Goal: Transaction & Acquisition: Purchase product/service

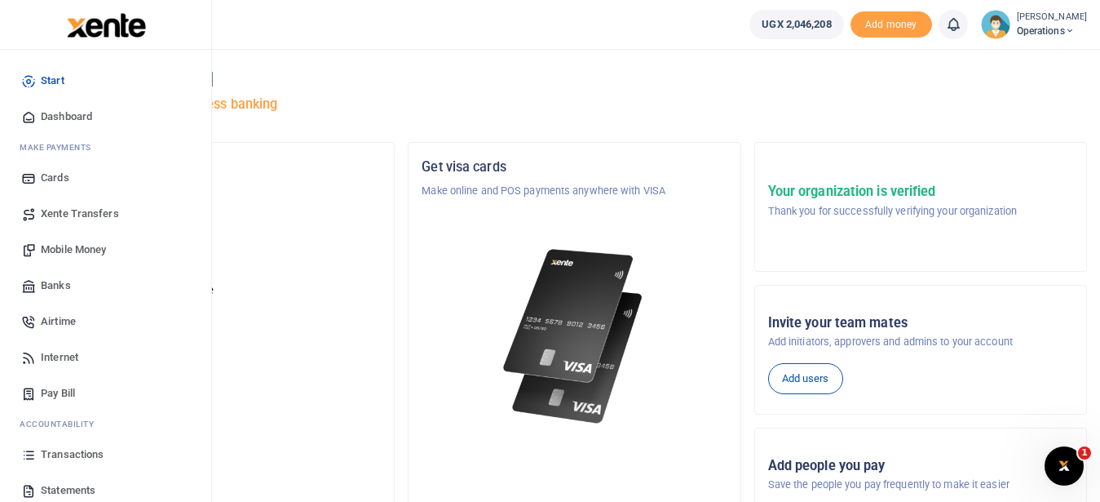
click at [74, 451] on span "Transactions" at bounding box center [72, 454] width 63 height 16
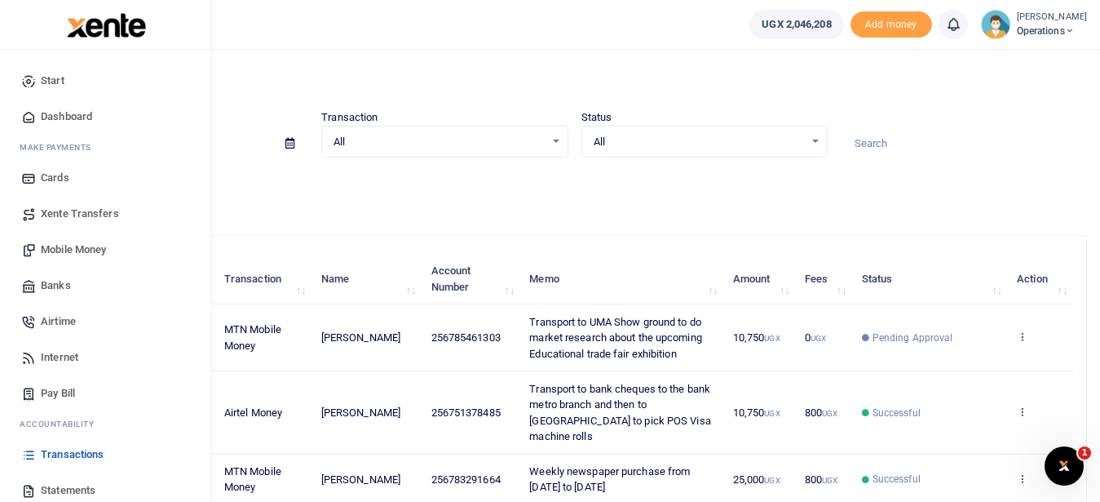
click at [88, 248] on span "Mobile Money" at bounding box center [73, 249] width 65 height 16
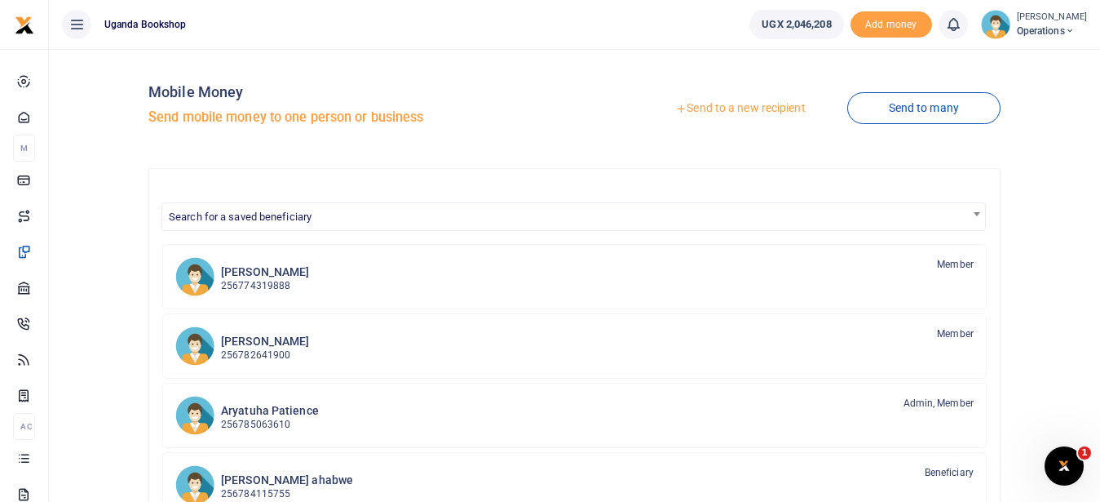
click at [729, 113] on link "Send to a new recipient" at bounding box center [740, 108] width 213 height 29
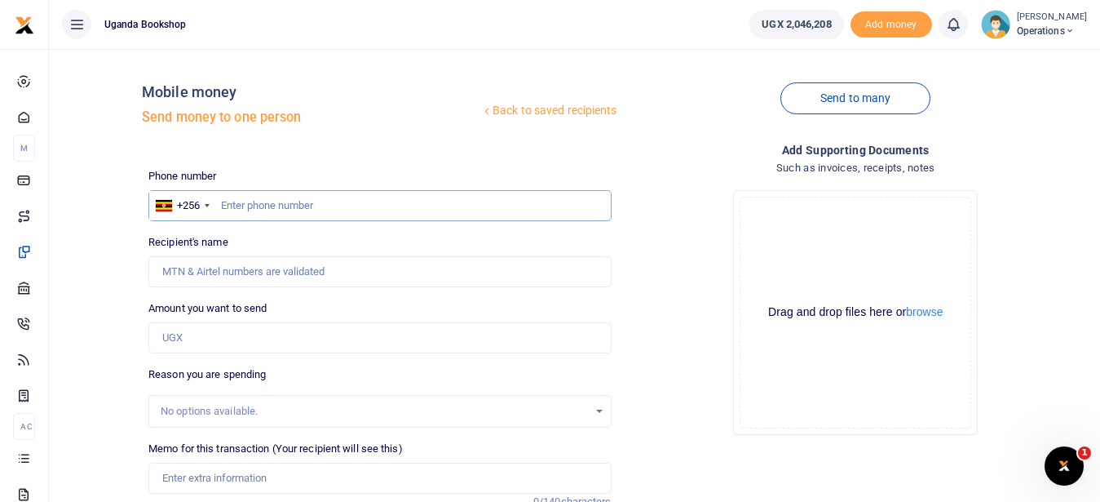
click at [232, 207] on input "text" at bounding box center [379, 205] width 462 height 31
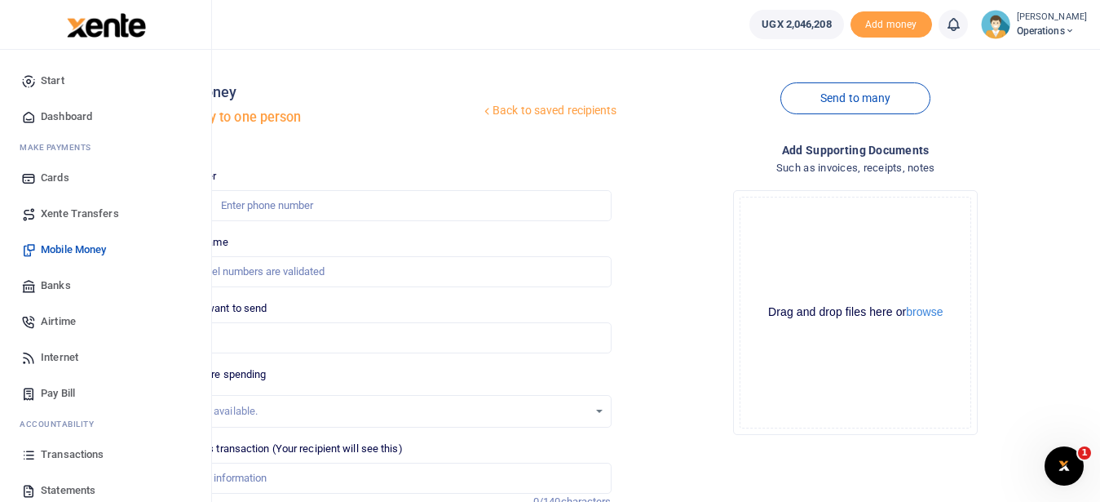
click at [95, 454] on span "Transactions" at bounding box center [72, 454] width 63 height 16
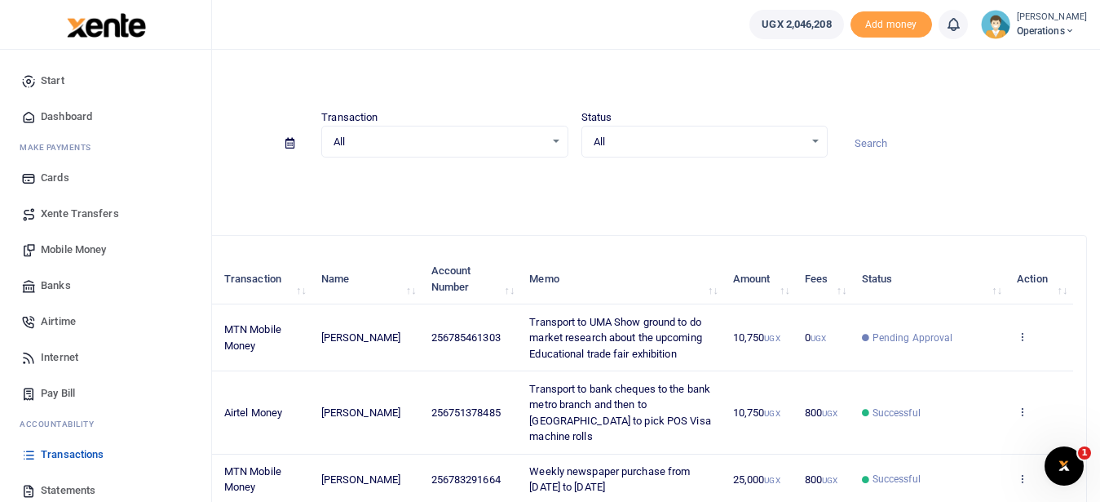
click at [90, 256] on span "Mobile Money" at bounding box center [73, 249] width 65 height 16
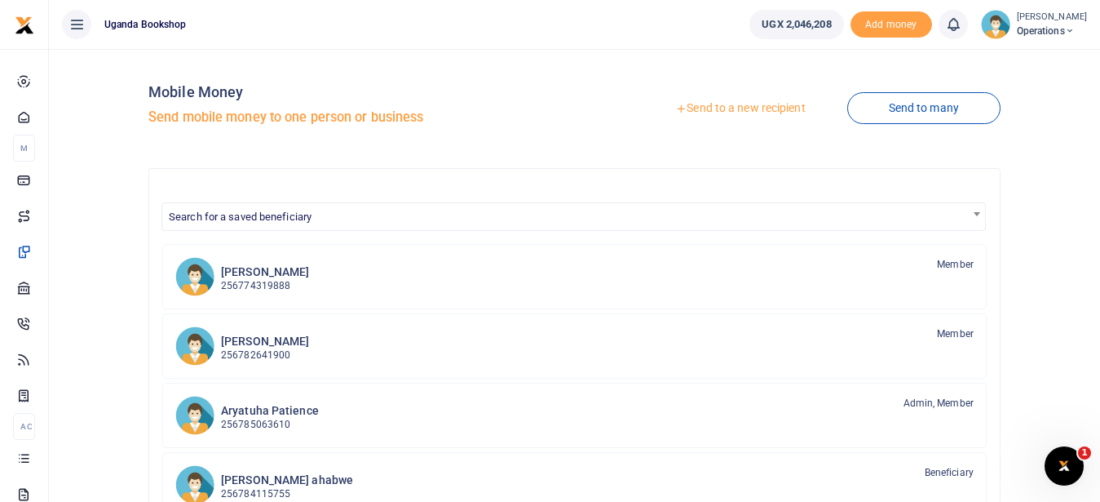
click at [720, 111] on link "Send to a new recipient" at bounding box center [740, 108] width 213 height 29
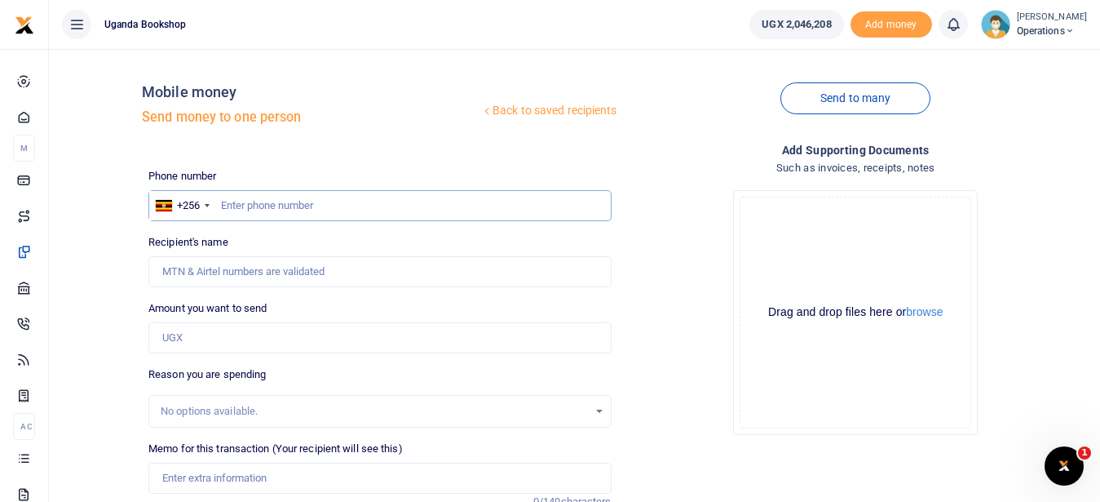
click at [281, 203] on input "text" at bounding box center [379, 205] width 462 height 31
type input "0785461303"
type input "[PERSON_NAME]"
type input "0785461303"
click at [191, 334] on input "Amount you want to send" at bounding box center [379, 337] width 462 height 31
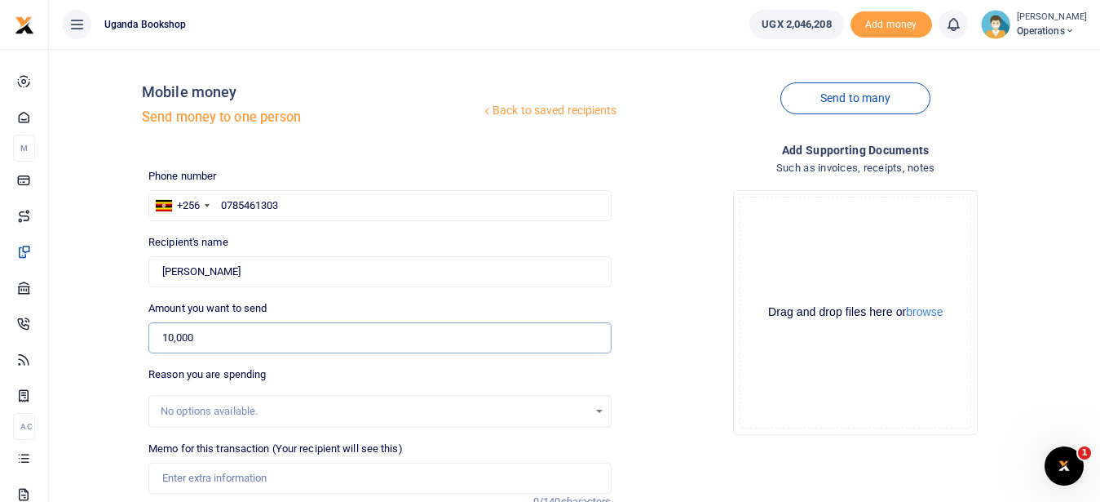
type input "10,000"
click at [174, 473] on input "Memo for this transaction (Your recipient will see this)" at bounding box center [379, 477] width 462 height 31
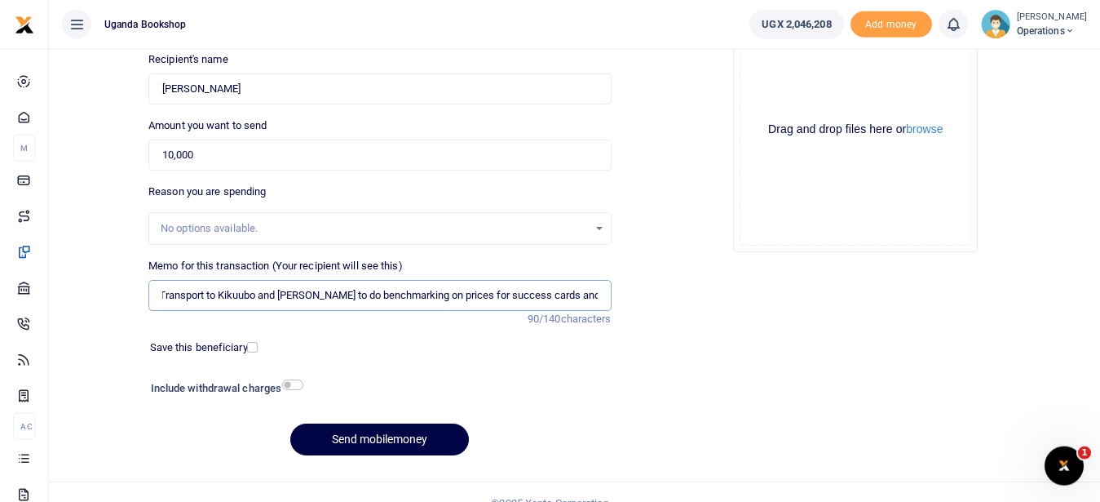
scroll to position [205, 0]
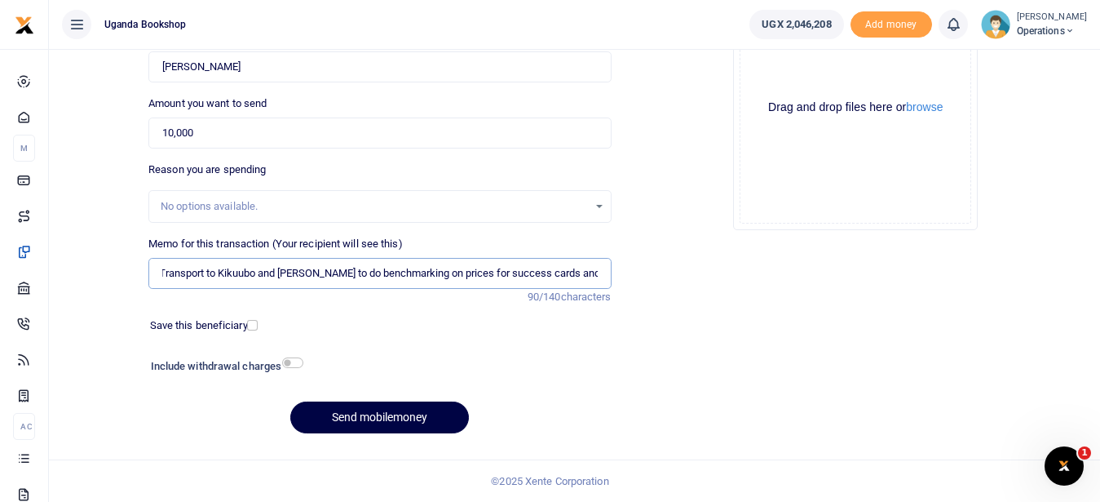
click at [427, 278] on input "Transport to Kikuubo and Nasser to do benchmarking on prices for success cards …" at bounding box center [379, 273] width 462 height 31
click at [475, 278] on input "Transport to Kikuubo and Nasser to do benchmarking on prices for success cards …" at bounding box center [379, 273] width 462 height 31
type input "Transport to Kikuubo and Nasser to do benchmarking on prices for those supplyin…"
click at [293, 358] on input "checkbox" at bounding box center [292, 362] width 21 height 11
checkbox input "true"
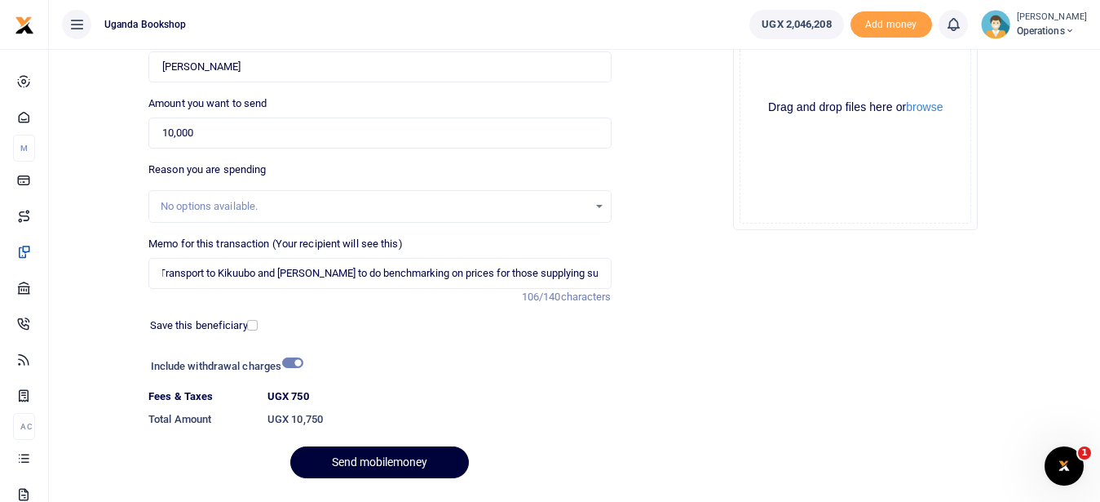
click at [389, 457] on button "Send mobilemoney" at bounding box center [379, 462] width 179 height 32
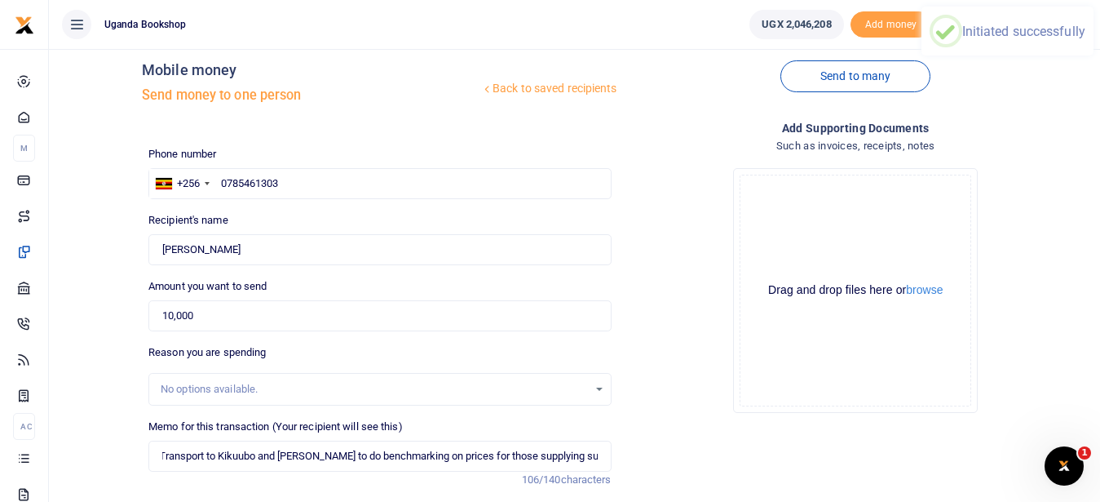
scroll to position [12, 0]
